Goal: Information Seeking & Learning: Learn about a topic

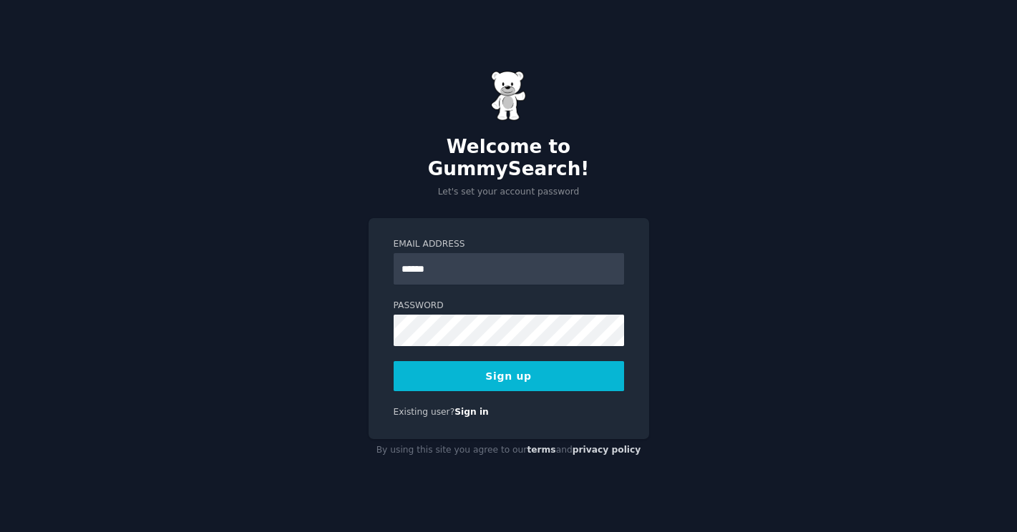
type input "**********"
click at [486, 361] on button "Sign up" at bounding box center [509, 376] width 230 height 30
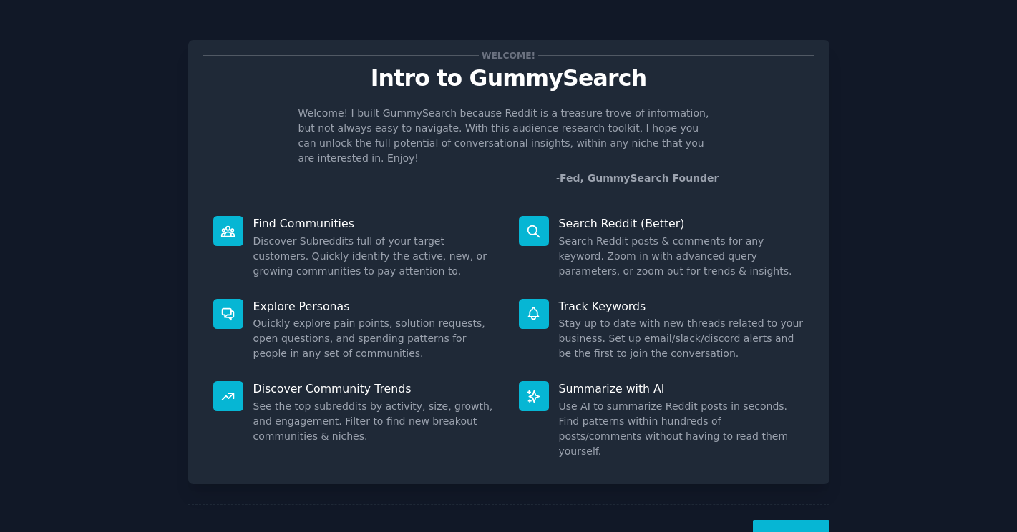
click at [785, 520] on button "Next" at bounding box center [791, 537] width 77 height 35
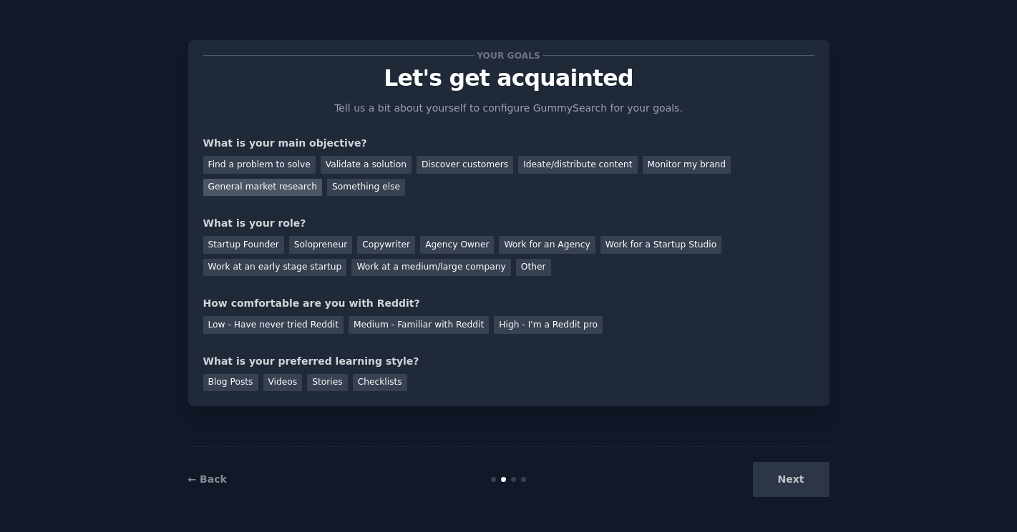
click at [265, 190] on div "General market research" at bounding box center [263, 188] width 120 height 18
click at [271, 272] on div "Work at an early stage startup" at bounding box center [275, 268] width 144 height 18
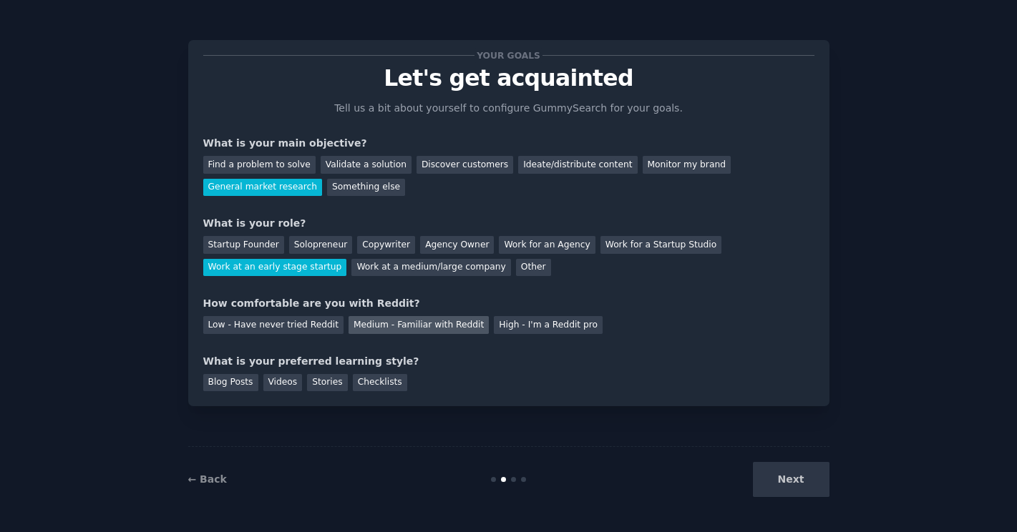
click at [431, 326] on div "Medium - Familiar with Reddit" at bounding box center [418, 325] width 140 height 18
click at [320, 384] on div "Stories" at bounding box center [327, 383] width 40 height 18
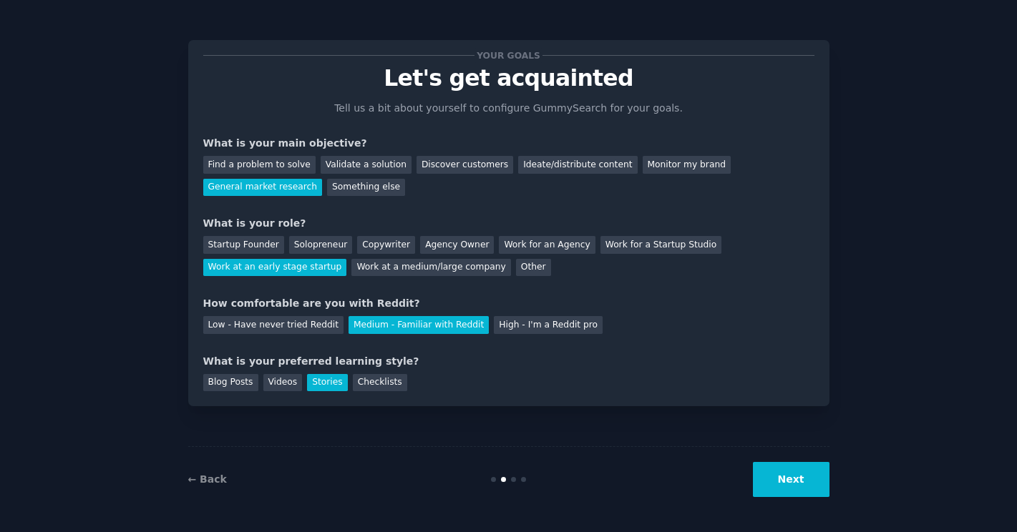
click at [806, 476] on button "Next" at bounding box center [791, 479] width 77 height 35
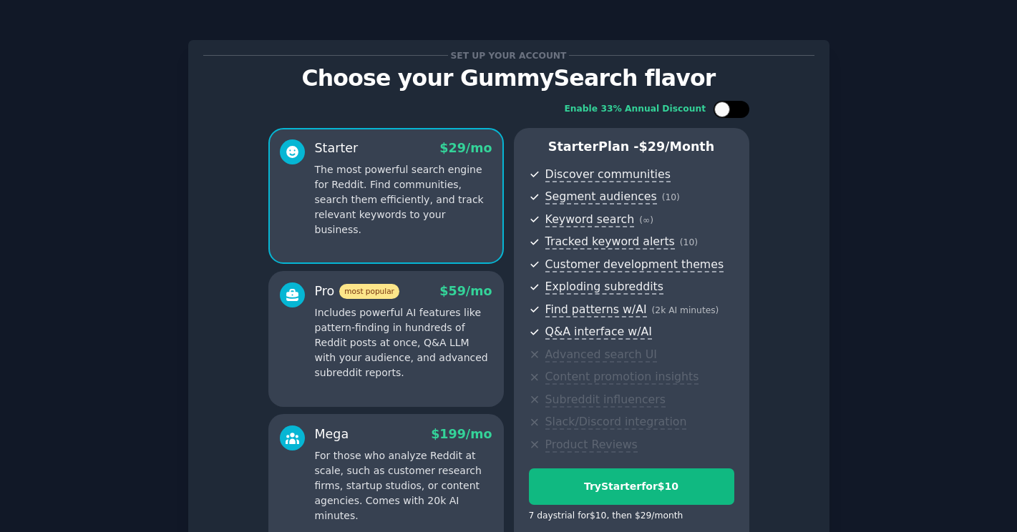
click at [726, 107] on div at bounding box center [722, 110] width 16 height 16
click at [726, 107] on div at bounding box center [724, 109] width 10 height 7
checkbox input "false"
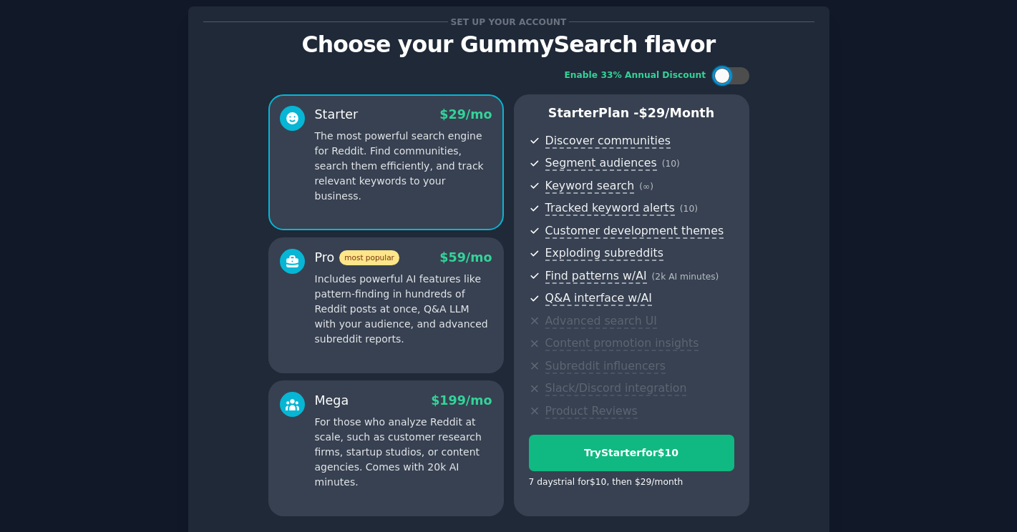
scroll to position [32, 0]
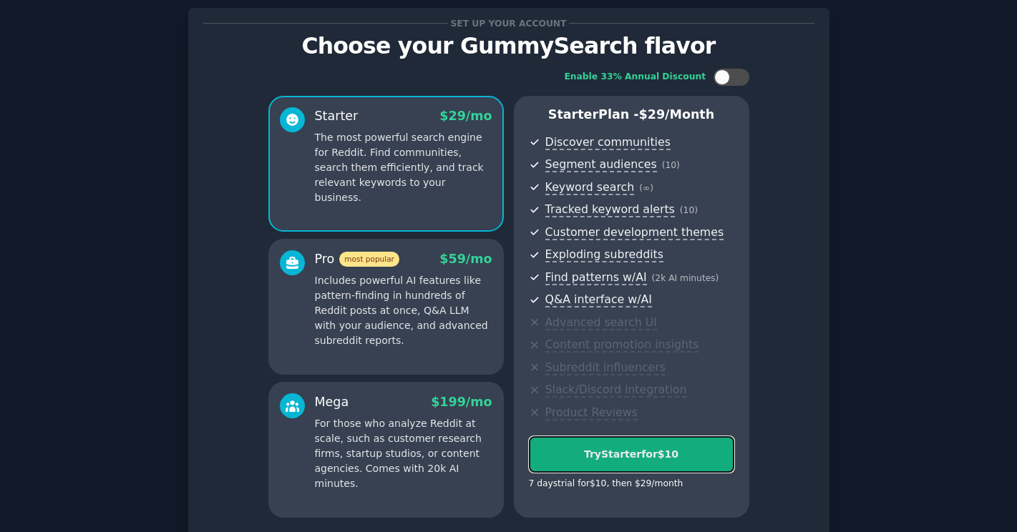
click at [645, 458] on div "Try Starter for $10" at bounding box center [632, 454] width 204 height 15
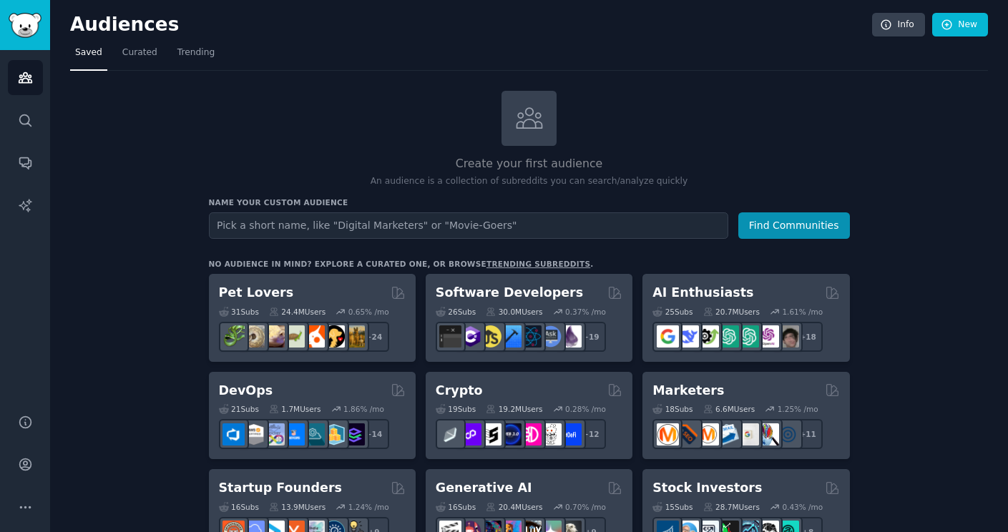
click at [296, 222] on input "text" at bounding box center [469, 226] width 520 height 26
type input "home cooks"
click at [764, 227] on button "Find Communities" at bounding box center [794, 226] width 112 height 26
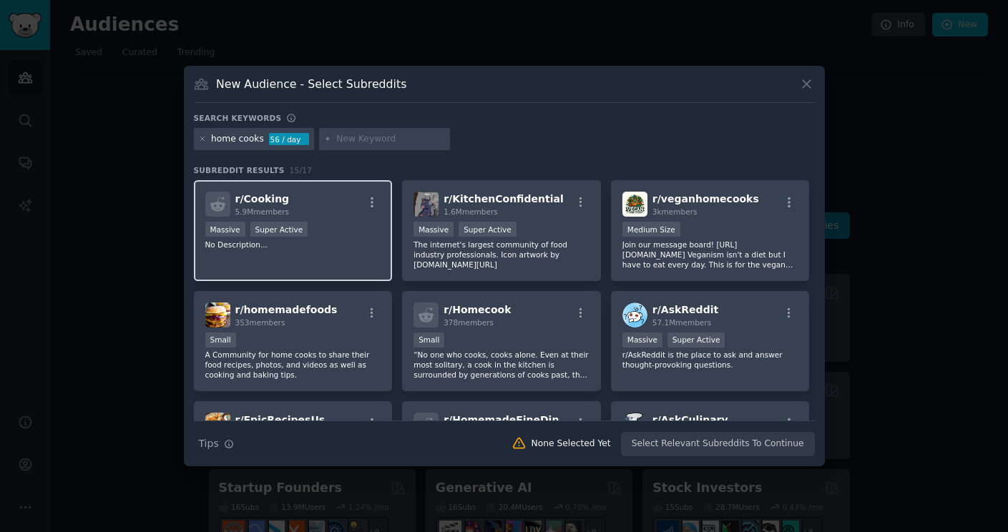
click at [360, 207] on div "r/ Cooking 5.9M members" at bounding box center [293, 204] width 176 height 25
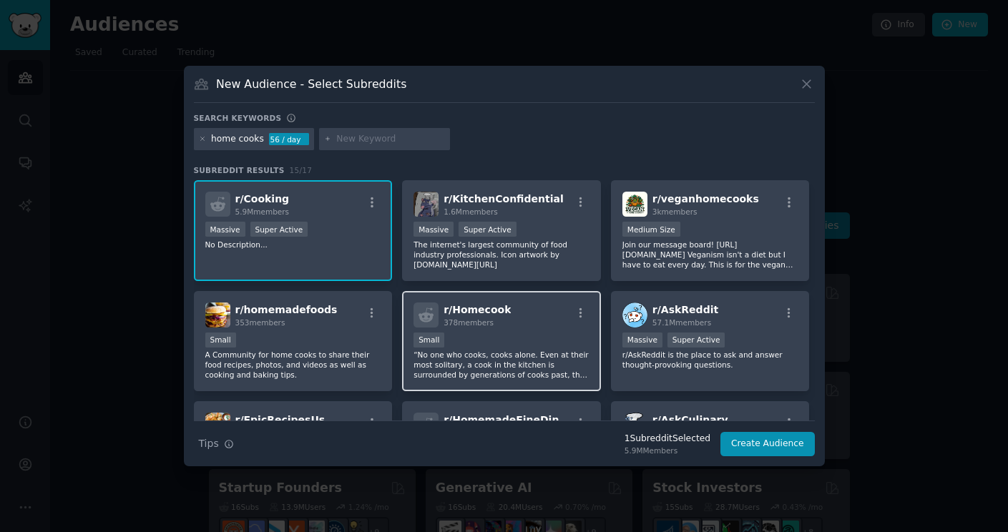
click at [548, 308] on div "r/ Homecook 378 members" at bounding box center [502, 315] width 176 height 25
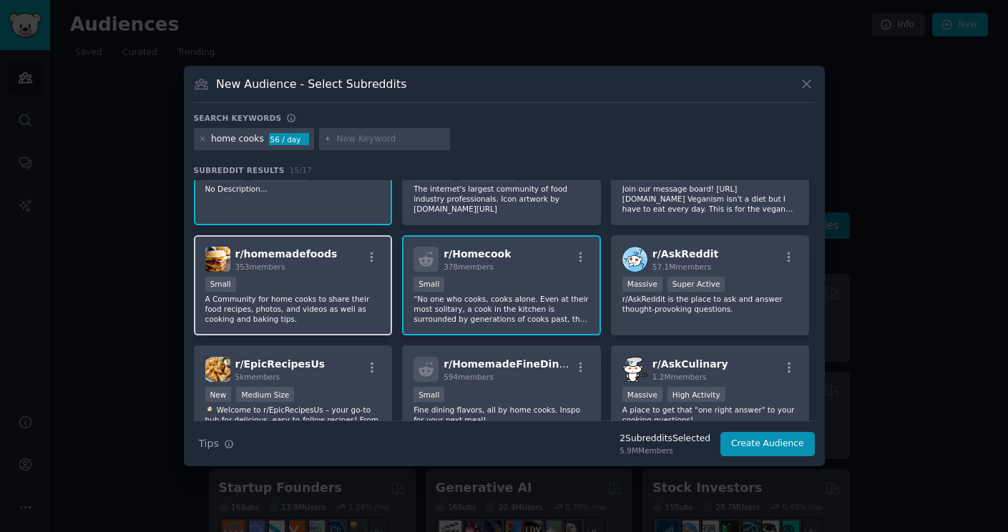
scroll to position [83, 0]
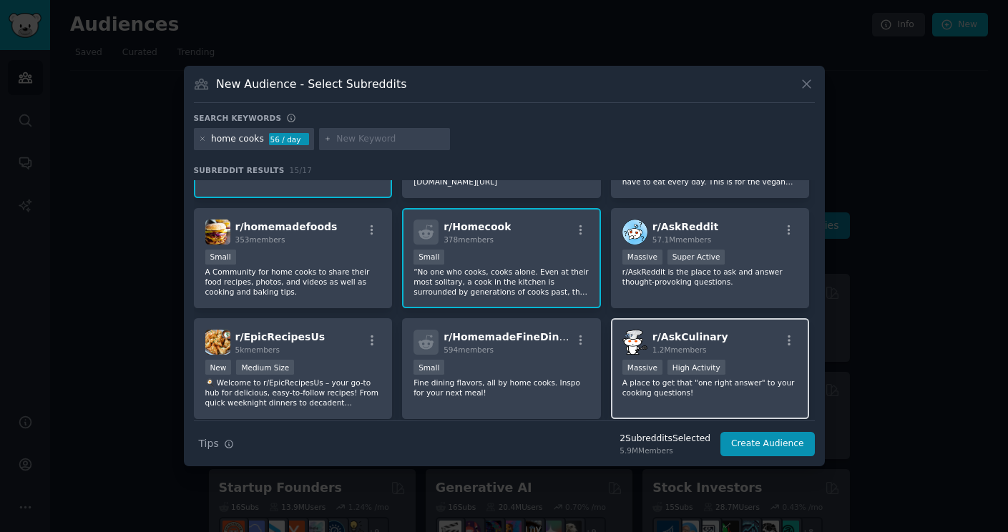
click at [751, 353] on div "r/ AskCulinary 1.2M members" at bounding box center [711, 342] width 176 height 25
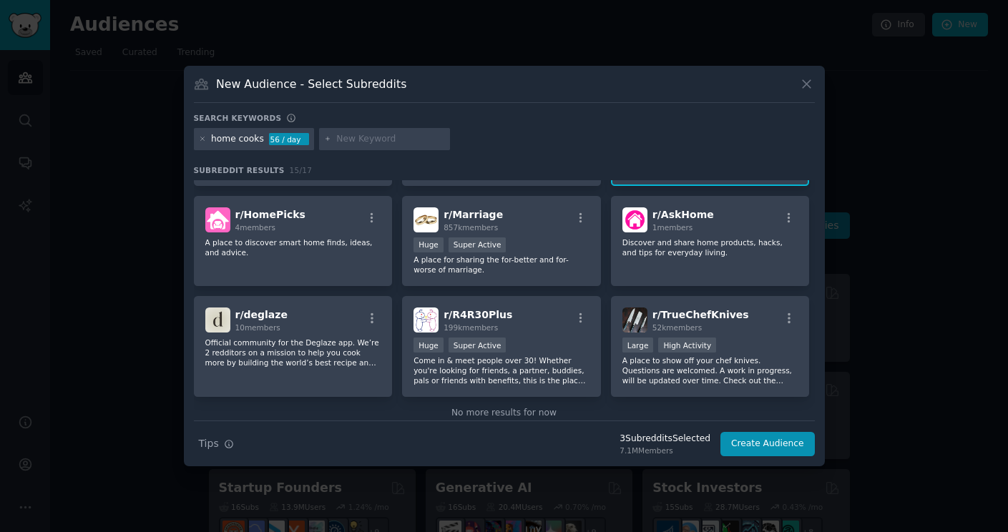
scroll to position [342, 0]
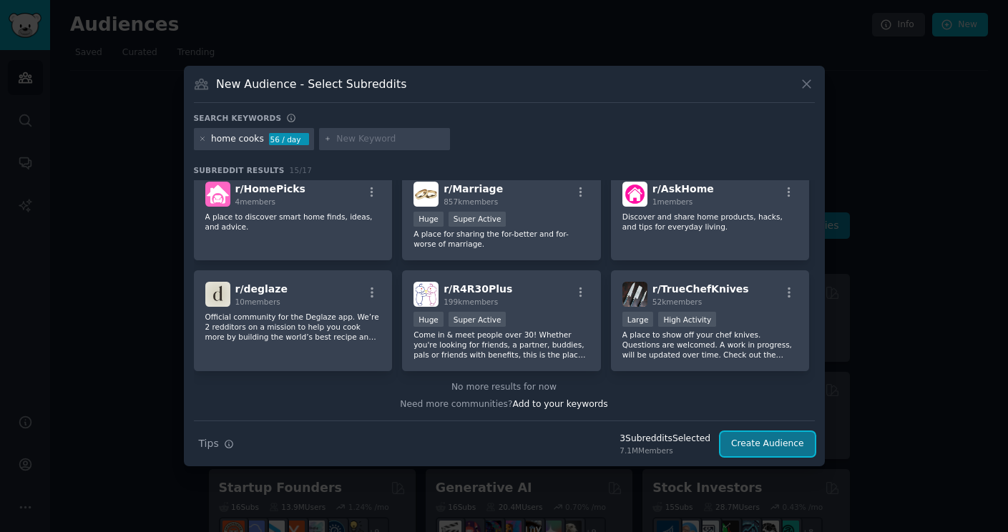
click at [786, 446] on button "Create Audience" at bounding box center [768, 444] width 94 height 24
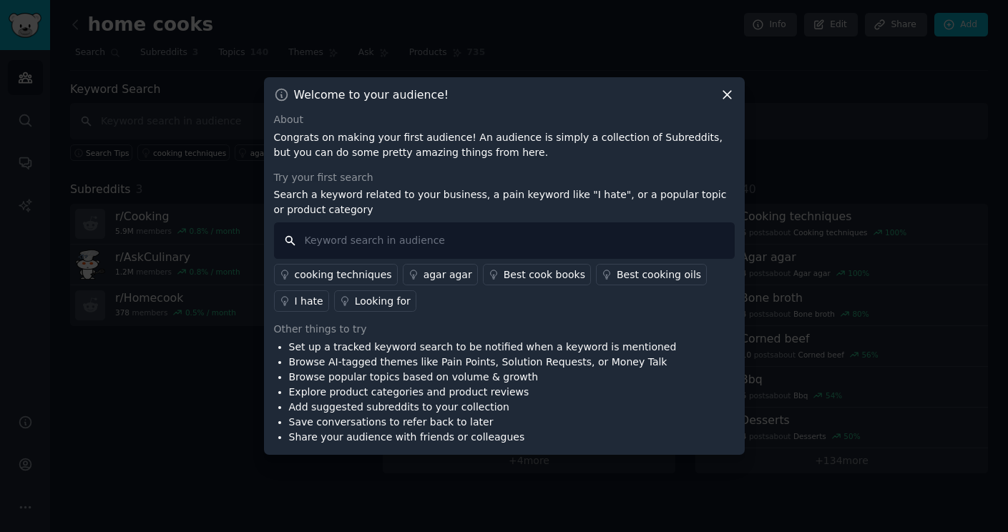
click at [336, 250] on input "text" at bounding box center [504, 241] width 461 height 36
type input "I"
type input "I always drain with a lid"
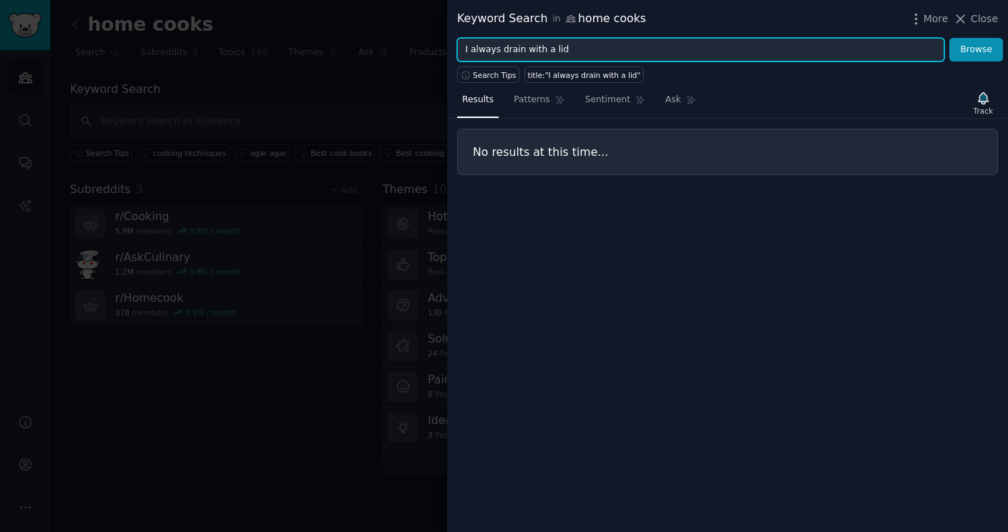
drag, startPoint x: 569, startPoint y: 49, endPoint x: 436, endPoint y: 46, distance: 133.1
click at [436, 46] on div "Keyword Search in home cooks More Close I always drain with a lid Browse Search…" at bounding box center [504, 266] width 1008 height 532
click at [950, 38] on button "Browse" at bounding box center [977, 50] width 54 height 24
click at [483, 74] on span "Search Tips" at bounding box center [495, 75] width 44 height 10
drag, startPoint x: 521, startPoint y: 50, endPoint x: 458, endPoint y: 47, distance: 63.0
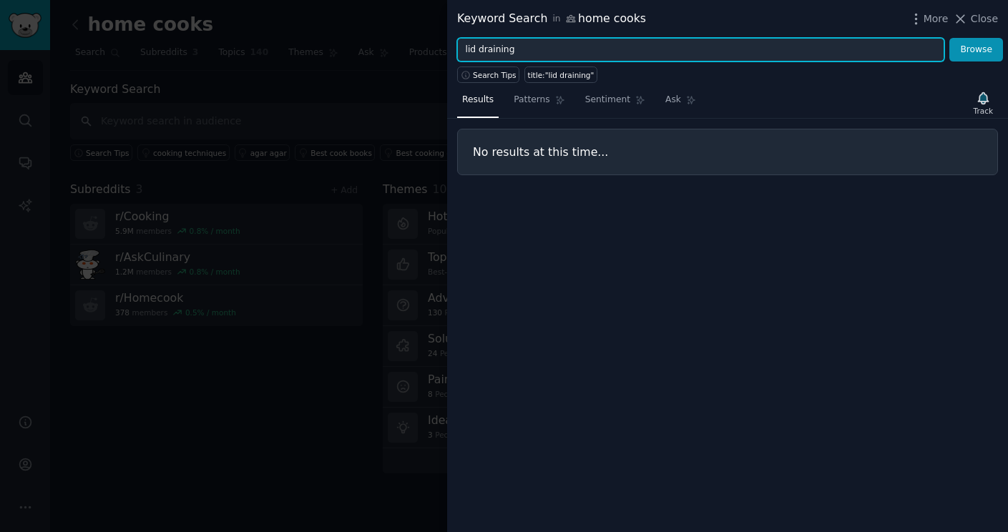
click at [458, 47] on input "lid draining" at bounding box center [700, 50] width 487 height 24
type input "do you"
click at [950, 38] on button "Browse" at bounding box center [977, 50] width 54 height 24
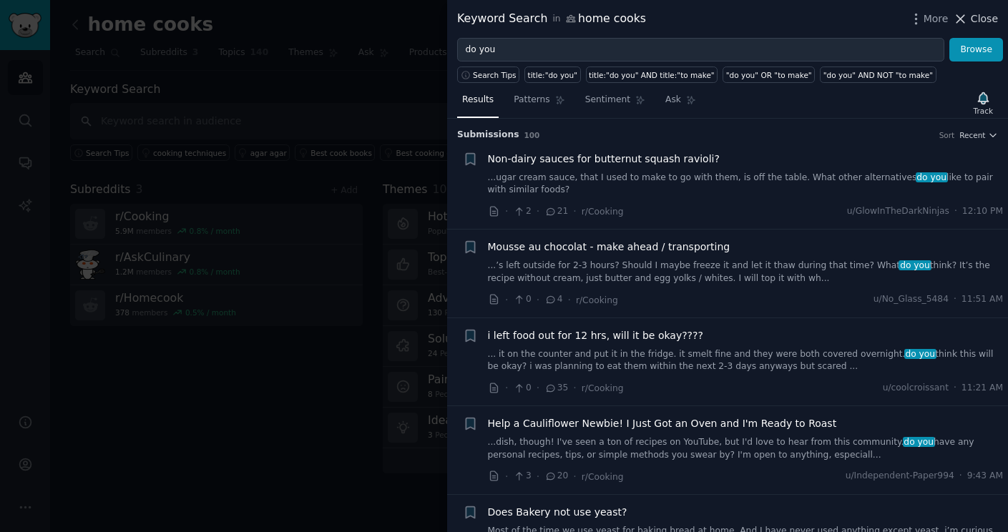
click at [985, 21] on span "Close" at bounding box center [984, 18] width 27 height 15
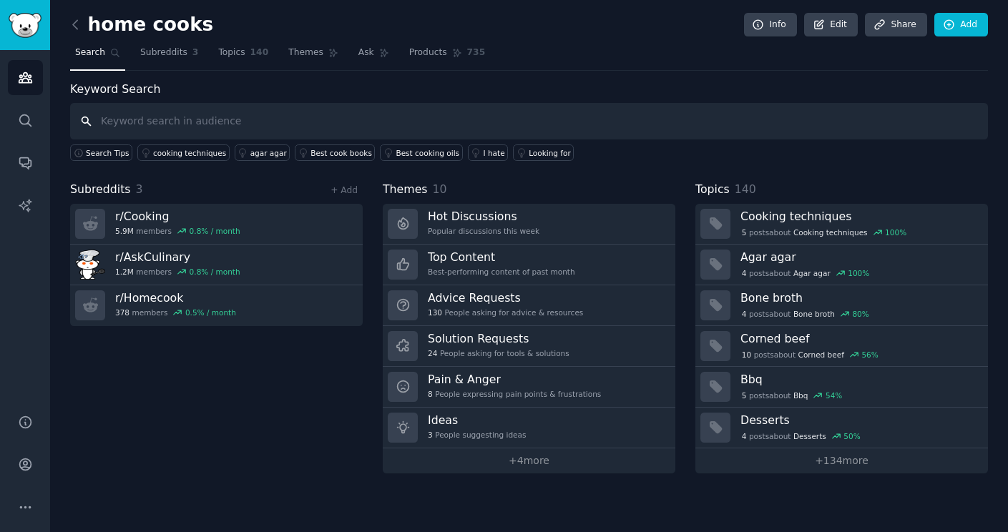
click at [177, 118] on input "text" at bounding box center [529, 121] width 918 height 36
type input "lids"
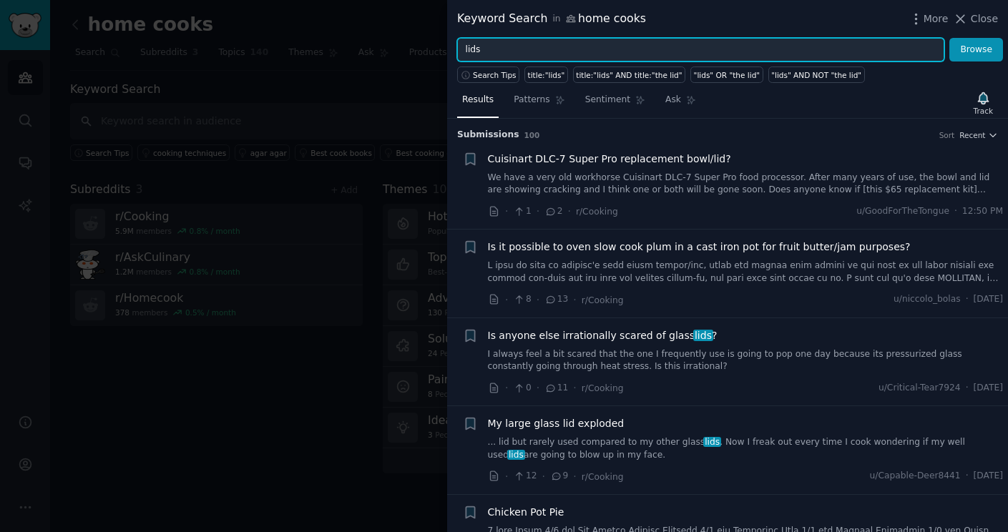
click at [499, 45] on input "lids" at bounding box center [700, 50] width 487 height 24
click at [950, 38] on button "Browse" at bounding box center [977, 50] width 54 height 24
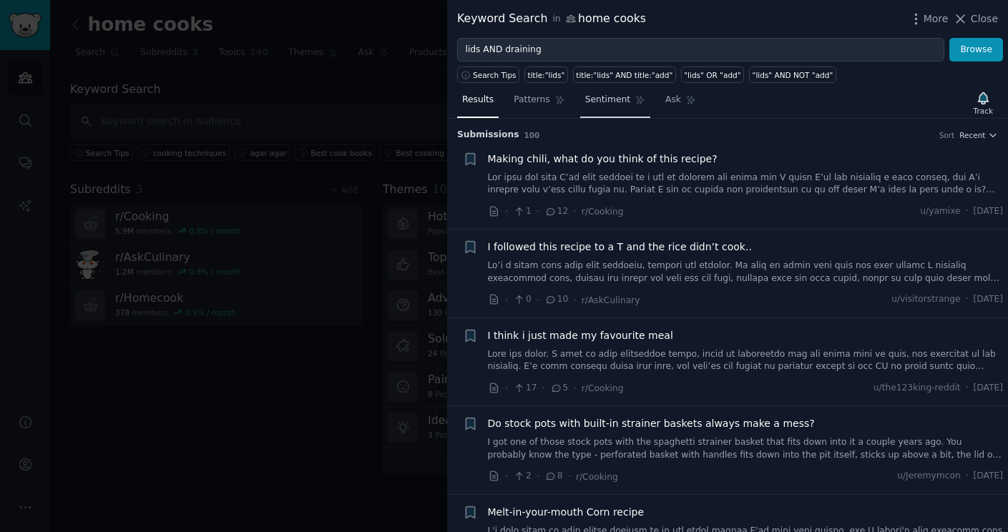
click at [607, 99] on span "Sentiment" at bounding box center [607, 100] width 45 height 13
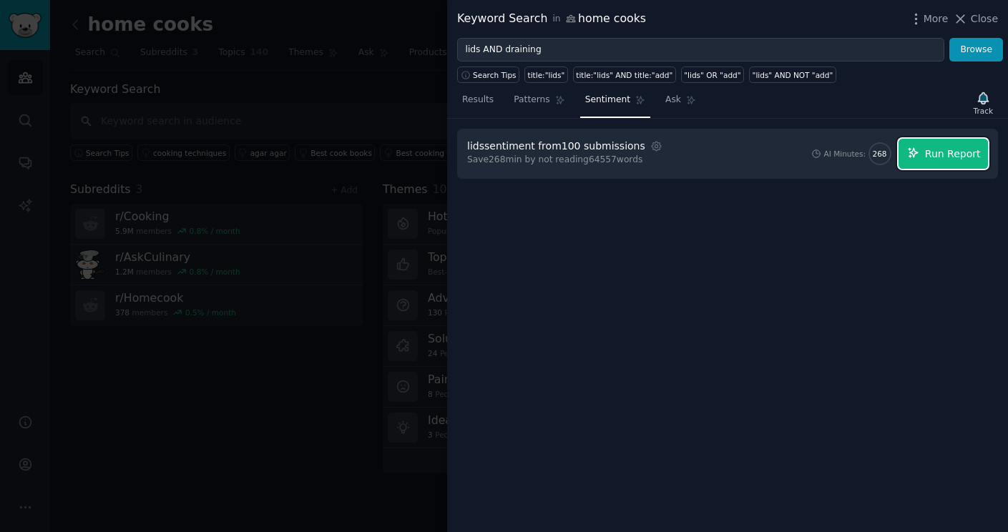
click at [927, 152] on button "Run Report" at bounding box center [943, 154] width 89 height 30
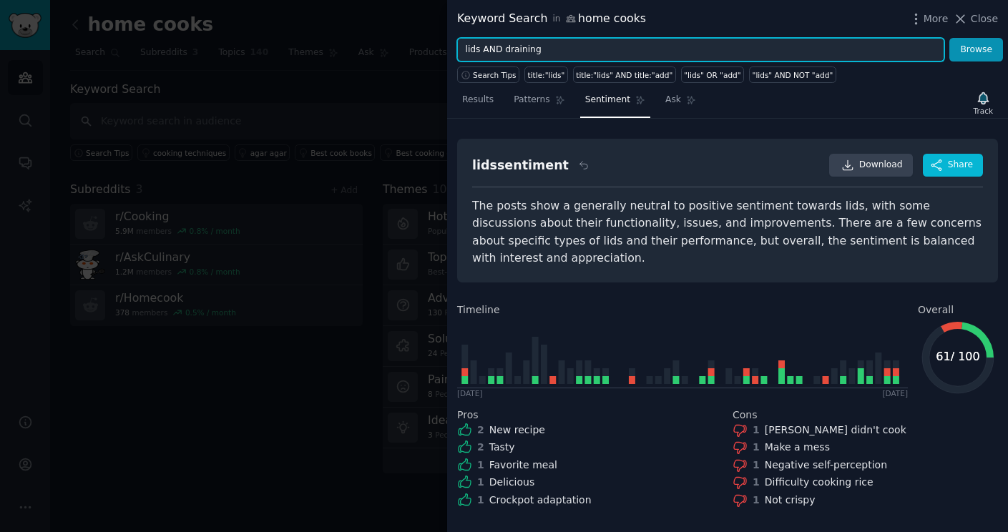
drag, startPoint x: 542, startPoint y: 47, endPoint x: 442, endPoint y: 46, distance: 99.5
click at [442, 46] on div "Keyword Search in home cooks More Close lids AND draining Browse Search Tips ti…" at bounding box center [504, 266] width 1008 height 532
type input "universal lid"
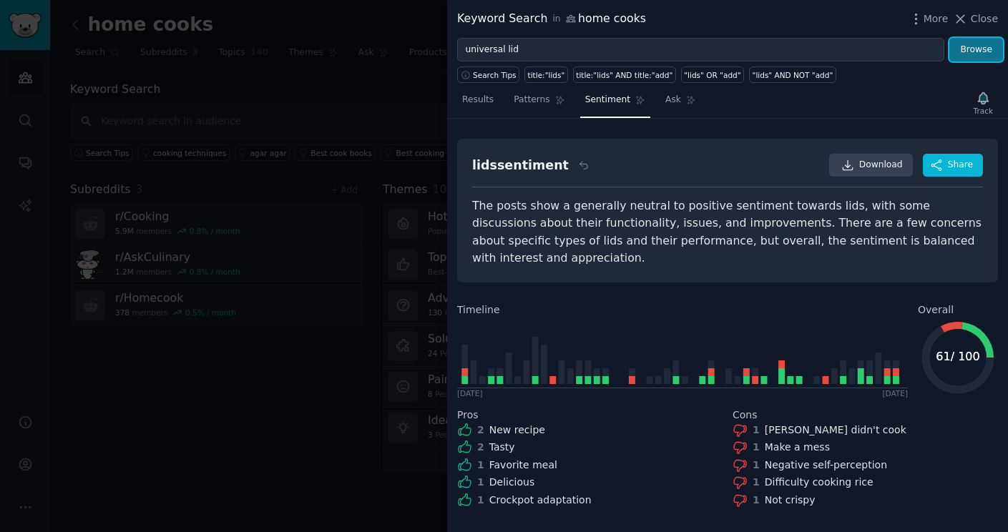
click at [971, 51] on button "Browse" at bounding box center [977, 50] width 54 height 24
click at [666, 100] on span "Ask" at bounding box center [674, 100] width 16 height 13
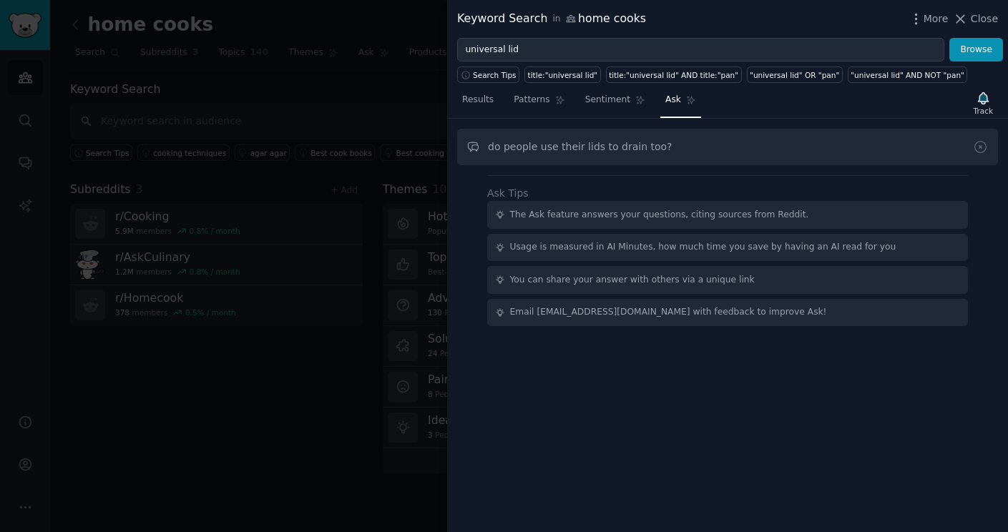
type input "do people use their lids to drain too?"
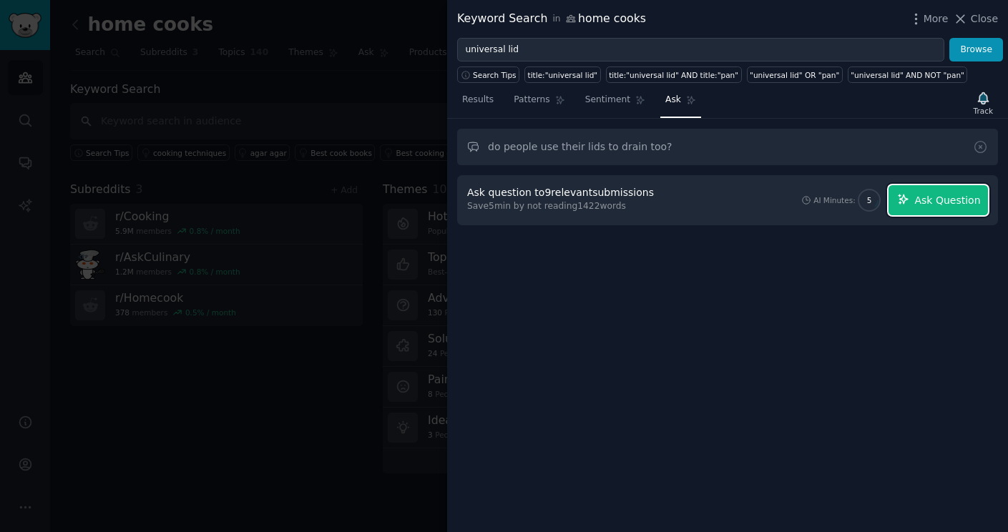
click at [957, 205] on span "Ask Question" at bounding box center [948, 200] width 66 height 15
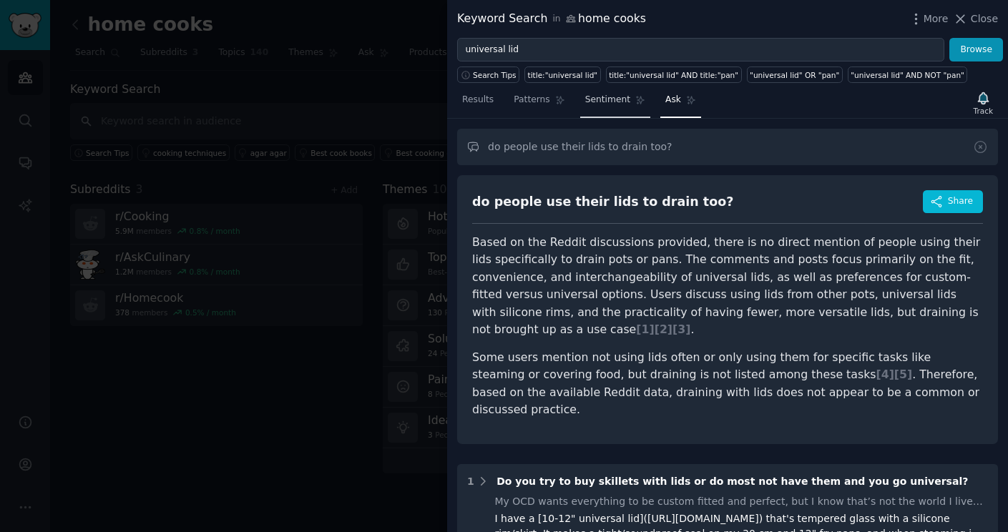
click at [597, 98] on span "Sentiment" at bounding box center [607, 100] width 45 height 13
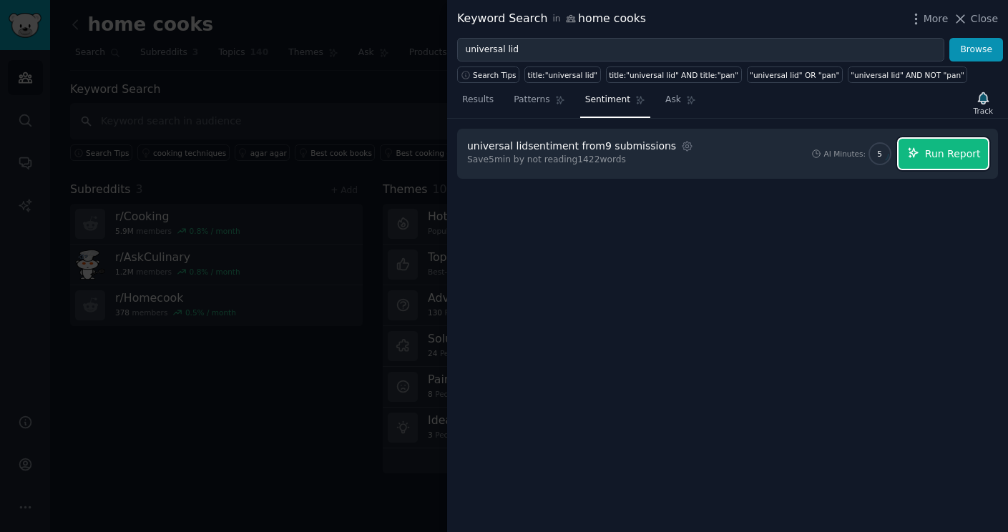
click at [964, 151] on span "Run Report" at bounding box center [953, 154] width 56 height 15
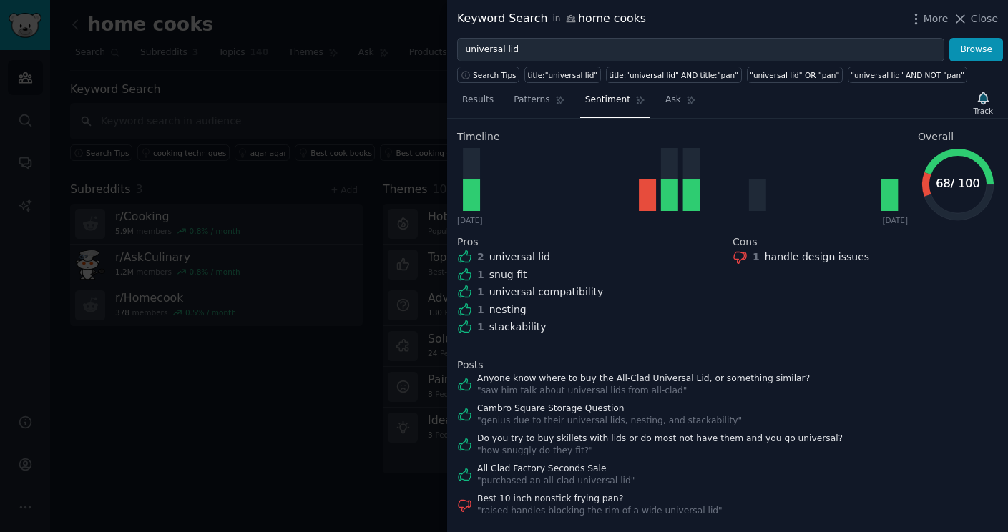
scroll to position [158, 0]
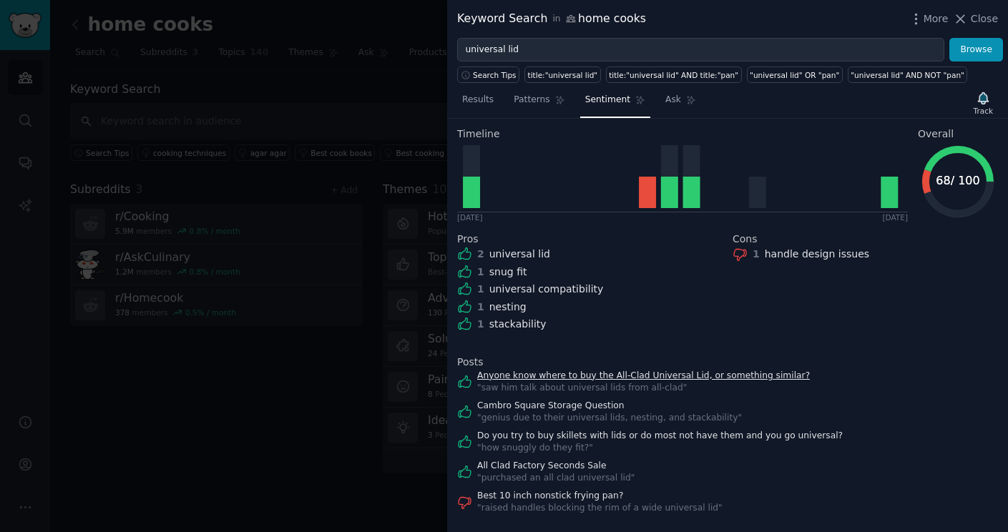
click at [674, 370] on link "Anyone know where to buy the All-Clad Universal Lid, or something similar?" at bounding box center [643, 376] width 333 height 13
click at [574, 430] on link "Do you try to buy skillets with lids or do most not have them and you go univer…" at bounding box center [660, 436] width 366 height 13
